Goal: Browse casually: Explore the website without a specific task or goal

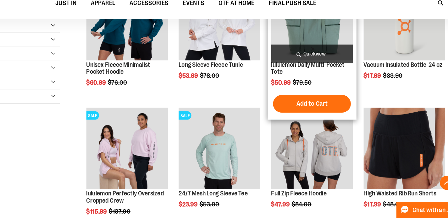
scroll to position [124, 0]
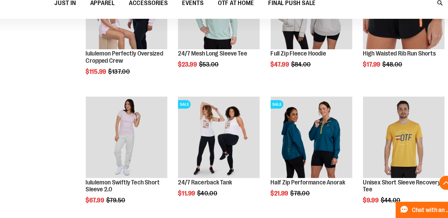
scroll to position [251, 0]
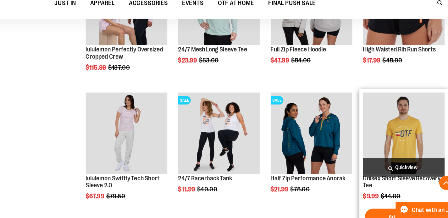
click at [400, 145] on img "product" at bounding box center [397, 143] width 73 height 73
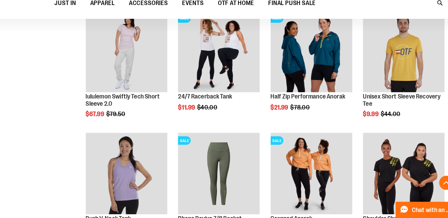
scroll to position [251, 0]
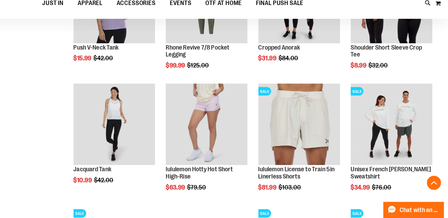
scroll to position [465, 0]
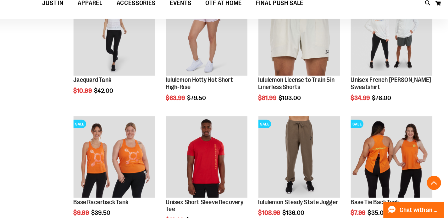
scroll to position [556, 0]
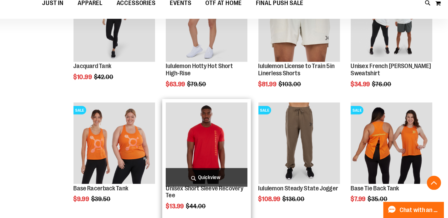
click at [227, 142] on img "product" at bounding box center [233, 151] width 73 height 73
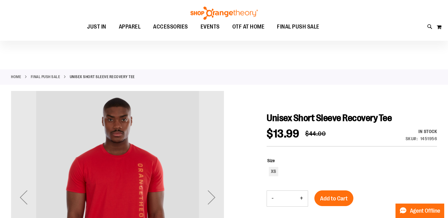
scroll to position [3, 0]
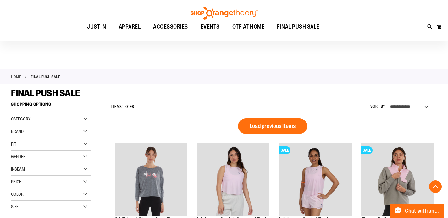
scroll to position [412, 0]
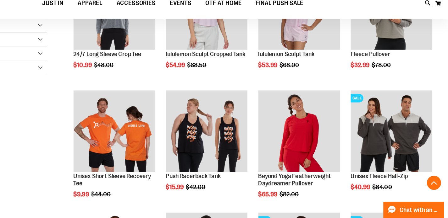
scroll to position [149, 0]
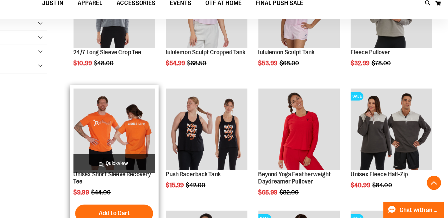
click at [163, 145] on img "product" at bounding box center [151, 139] width 73 height 73
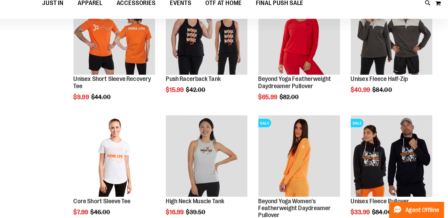
scroll to position [80, 0]
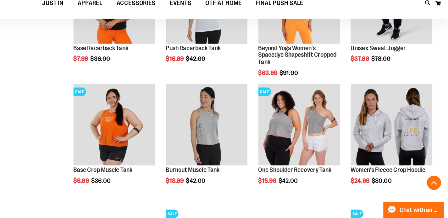
scroll to position [395, 0]
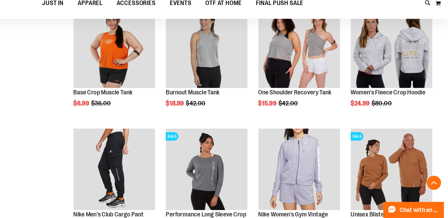
scroll to position [481, 0]
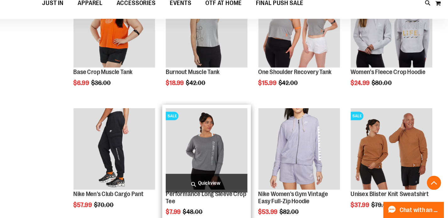
click at [221, 148] on img "product" at bounding box center [233, 157] width 73 height 73
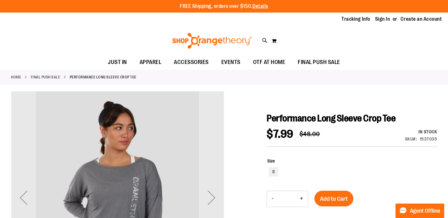
scroll to position [21, 0]
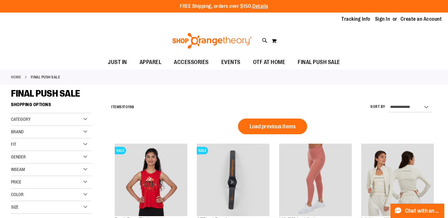
scroll to position [412, 0]
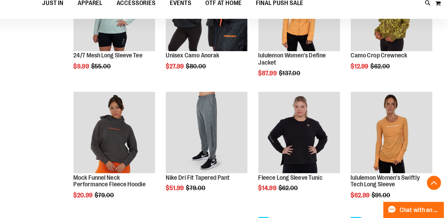
scroll to position [365, 0]
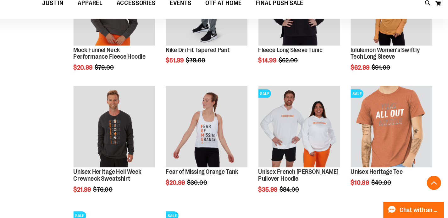
scroll to position [479, 0]
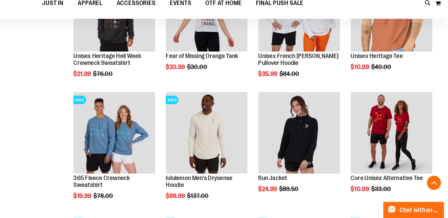
scroll to position [582, 0]
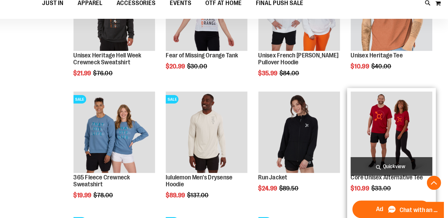
click at [412, 130] on img "product" at bounding box center [397, 142] width 73 height 73
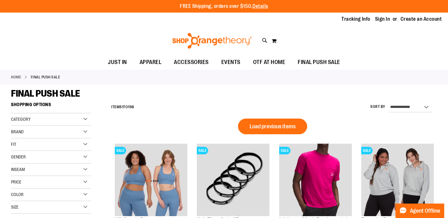
scroll to position [412, 0]
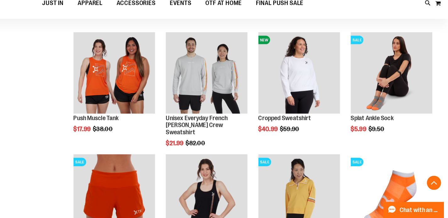
scroll to position [527, 0]
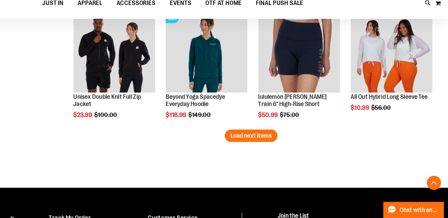
scroll to position [989, 0]
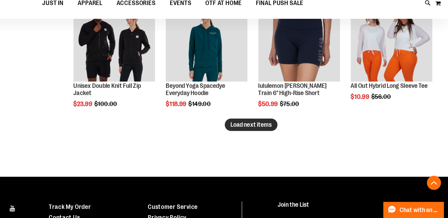
click at [265, 135] on span "Load next items" at bounding box center [272, 135] width 37 height 6
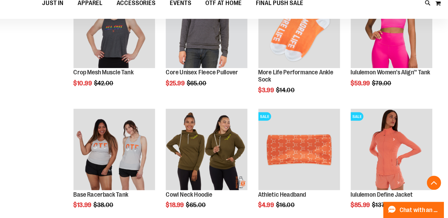
scroll to position [350, 0]
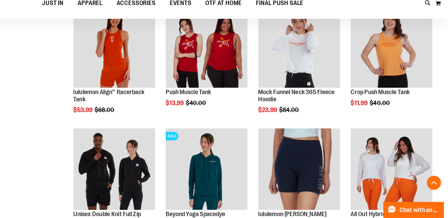
scroll to position [891, 0]
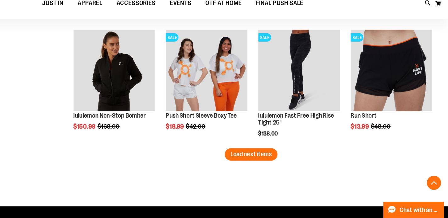
scroll to position [1293, 0]
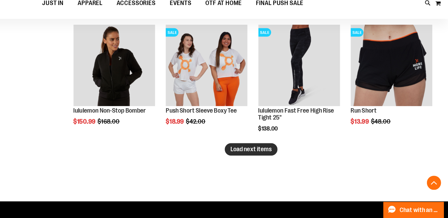
click at [258, 158] on span "Load next items" at bounding box center [272, 157] width 37 height 6
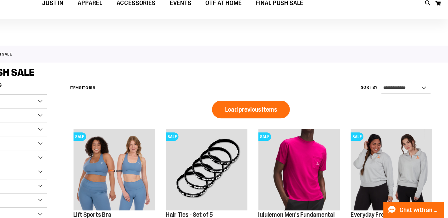
scroll to position [5, 0]
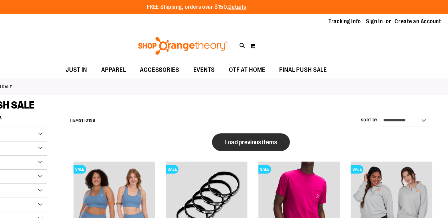
click at [275, 129] on span "Load previous items" at bounding box center [273, 127] width 46 height 6
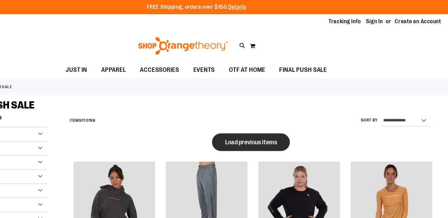
click at [258, 129] on span "Load previous items" at bounding box center [273, 127] width 46 height 6
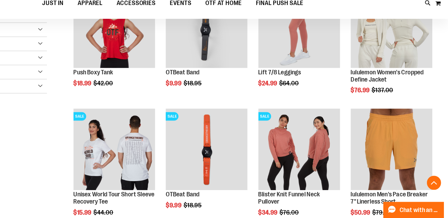
scroll to position [143, 0]
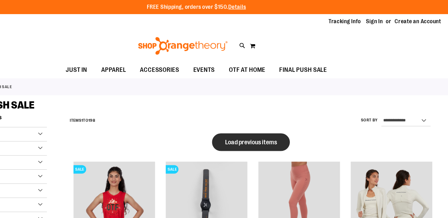
click at [246, 125] on button "Load previous items" at bounding box center [272, 127] width 69 height 16
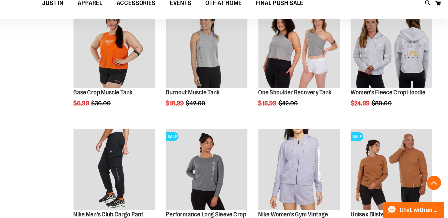
scroll to position [246, 0]
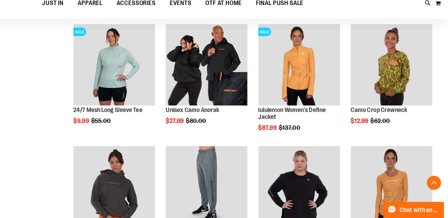
scroll to position [649, 0]
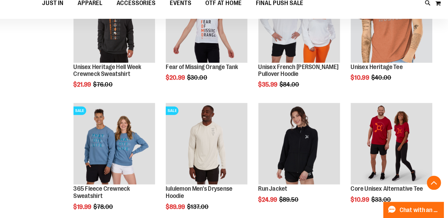
scroll to position [897, 0]
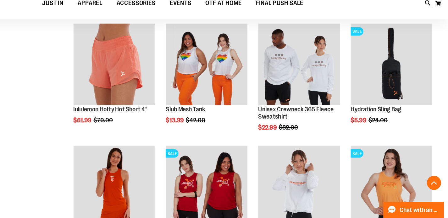
scroll to position [1757, 0]
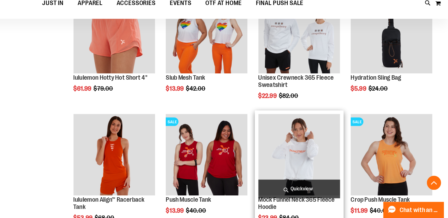
click at [303, 168] on img "product" at bounding box center [315, 162] width 73 height 73
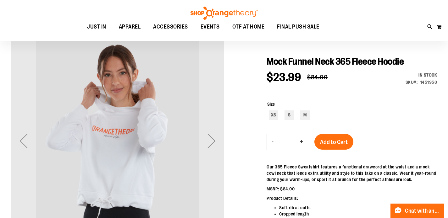
scroll to position [75, 0]
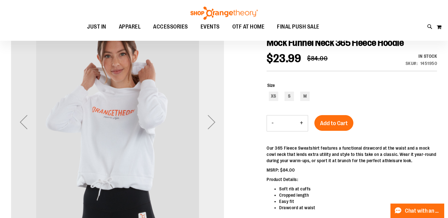
click at [209, 126] on div "Next" at bounding box center [211, 122] width 25 height 25
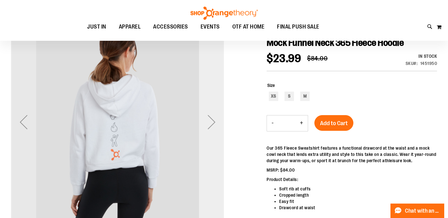
click at [209, 126] on div "Next" at bounding box center [211, 122] width 25 height 25
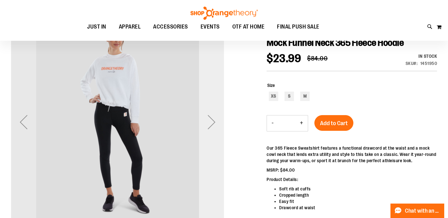
click at [209, 127] on div "Next" at bounding box center [211, 122] width 25 height 25
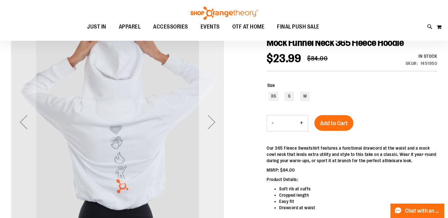
click at [209, 127] on div "Next" at bounding box center [211, 122] width 25 height 25
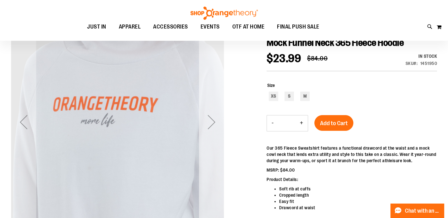
click at [210, 128] on div "Next" at bounding box center [211, 122] width 25 height 25
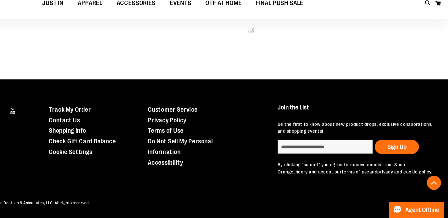
scroll to position [343, 0]
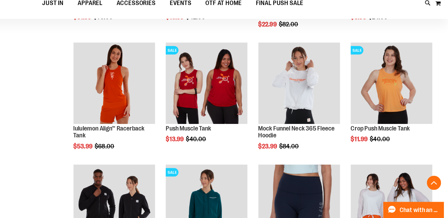
scroll to position [798, 0]
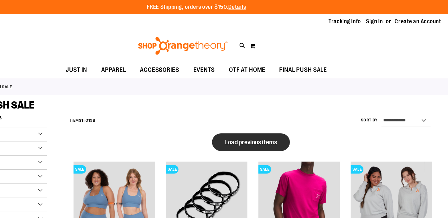
click at [267, 125] on span "Load previous items" at bounding box center [273, 127] width 46 height 6
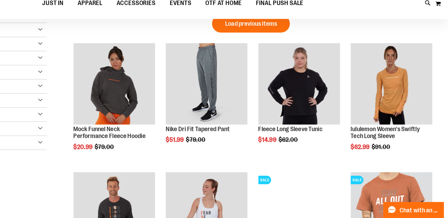
scroll to position [27, 0]
